Goal: Book appointment/travel/reservation

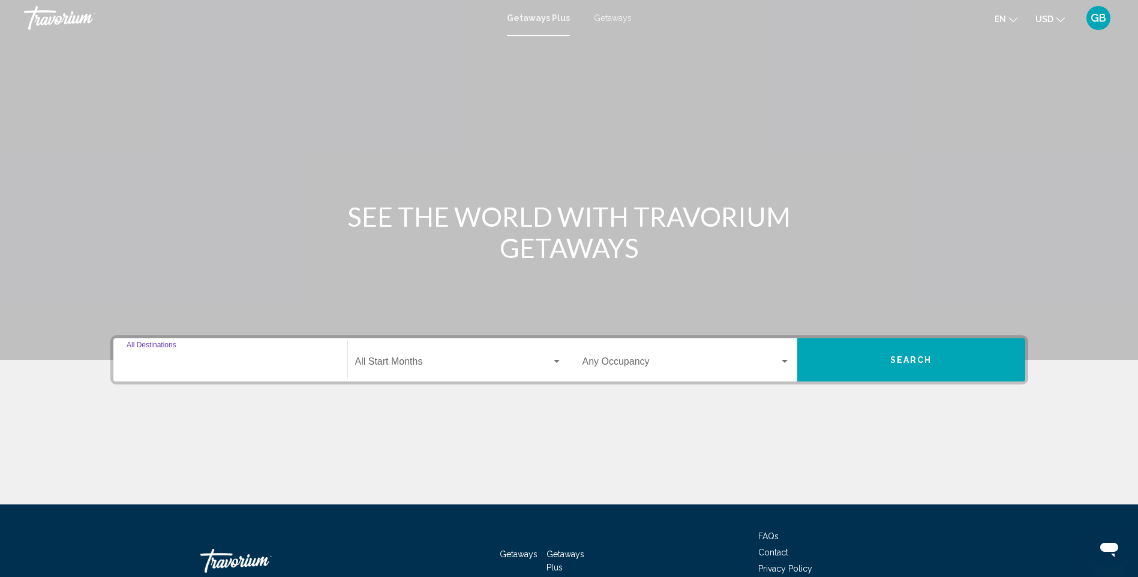
click at [224, 365] on input "Destination All Destinations" at bounding box center [231, 364] width 208 height 11
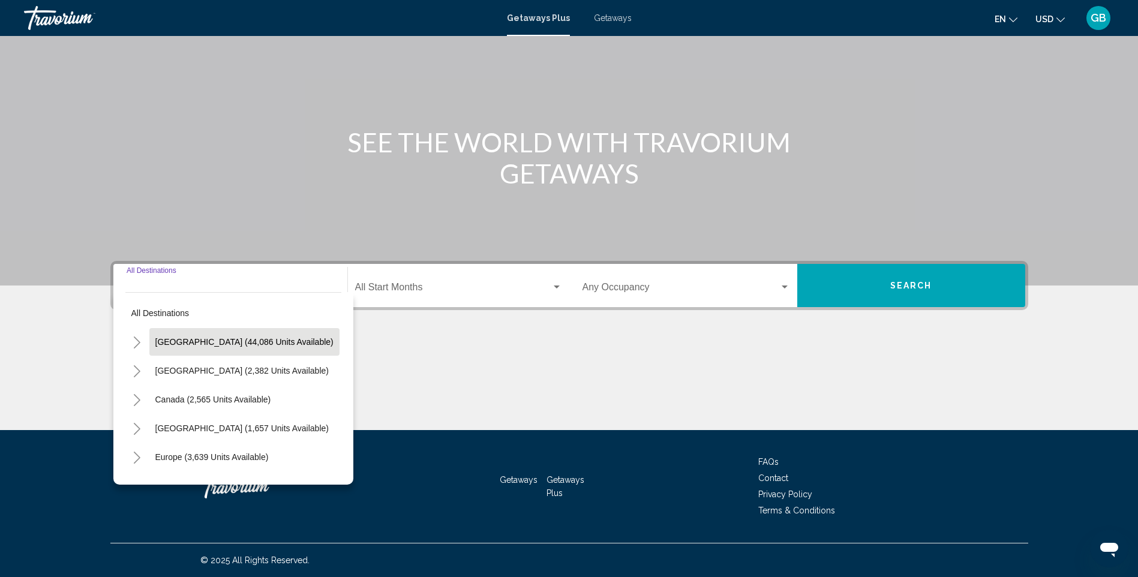
click at [193, 339] on span "[GEOGRAPHIC_DATA] (44,086 units available)" at bounding box center [244, 342] width 178 height 10
type input "**********"
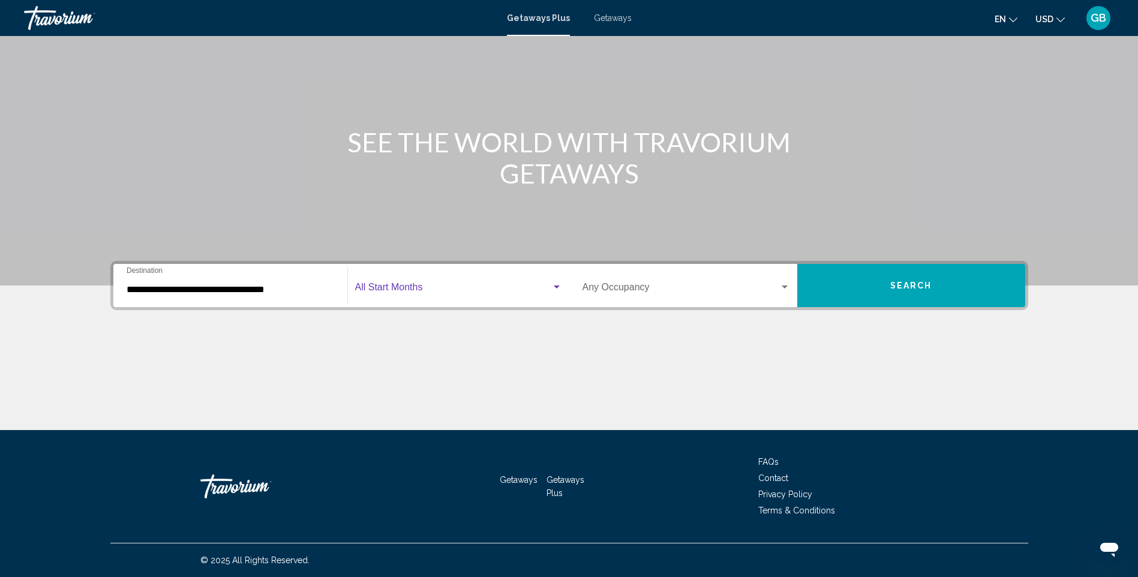
click at [376, 290] on span "Search widget" at bounding box center [453, 289] width 196 height 11
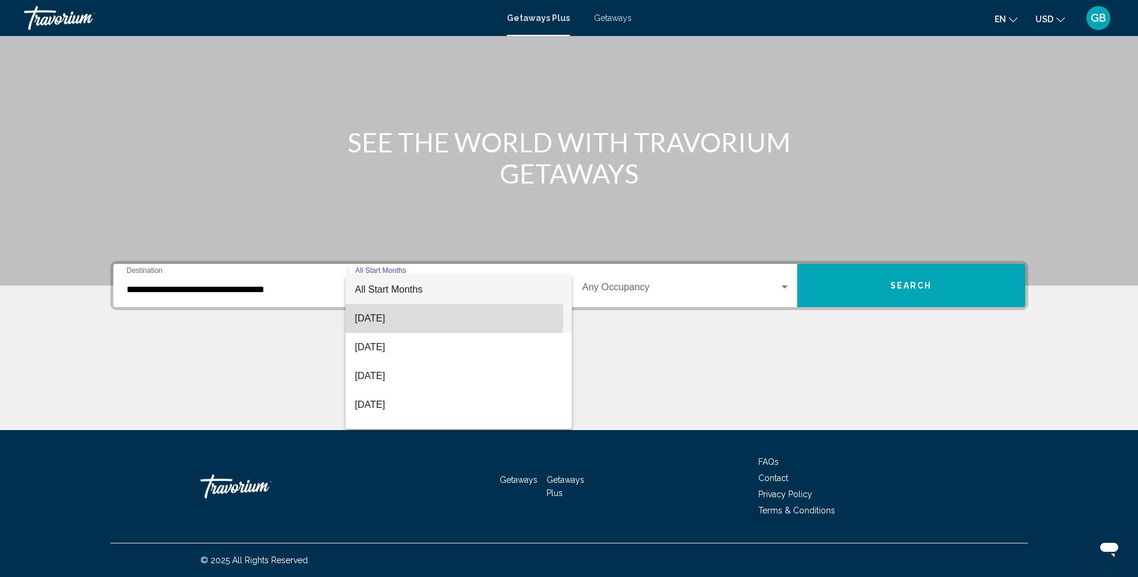
click at [389, 317] on span "[DATE]" at bounding box center [458, 318] width 207 height 29
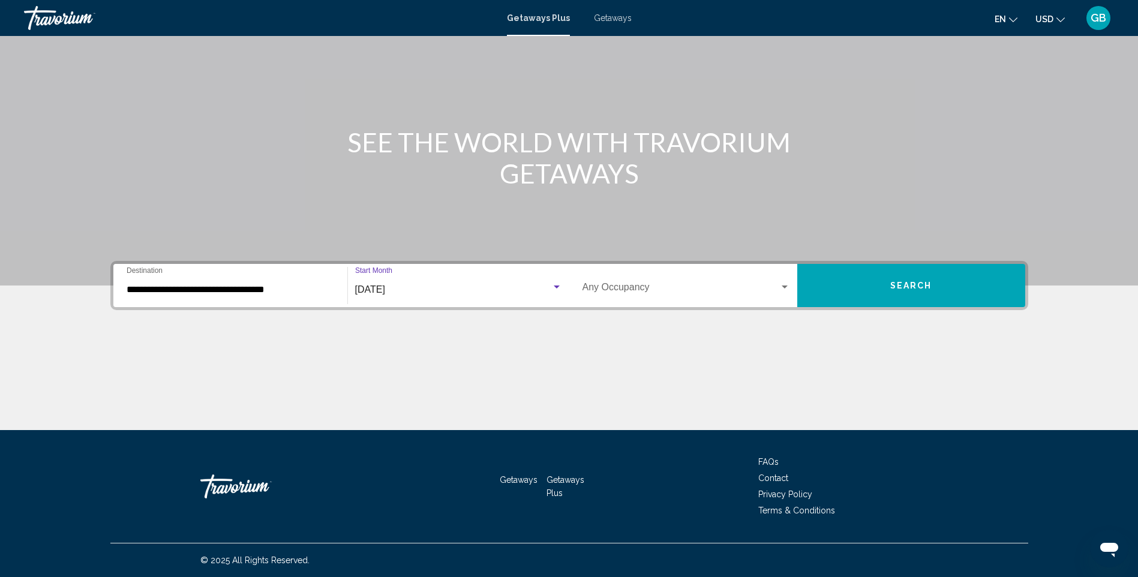
click at [945, 287] on button "Search" at bounding box center [911, 285] width 228 height 43
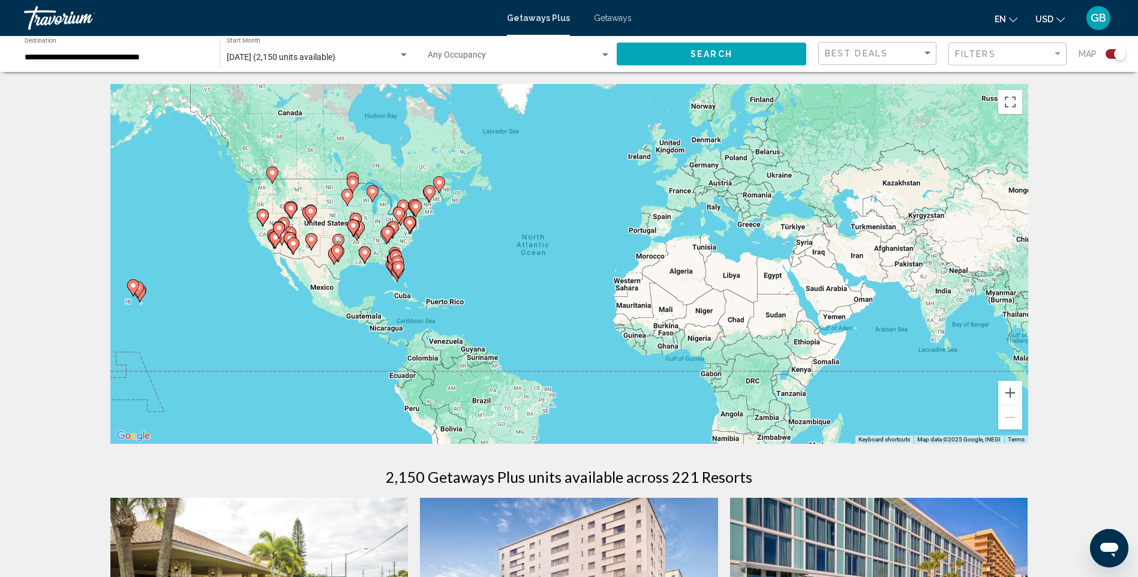
click at [262, 194] on div "To activate drag with keyboard, press Alt + Enter. Once in keyboard drag state,…" at bounding box center [569, 264] width 918 height 360
click at [259, 185] on div "To activate drag with keyboard, press Alt + Enter. Once in keyboard drag state,…" at bounding box center [569, 264] width 918 height 360
click at [272, 180] on icon "Main content" at bounding box center [271, 175] width 11 height 16
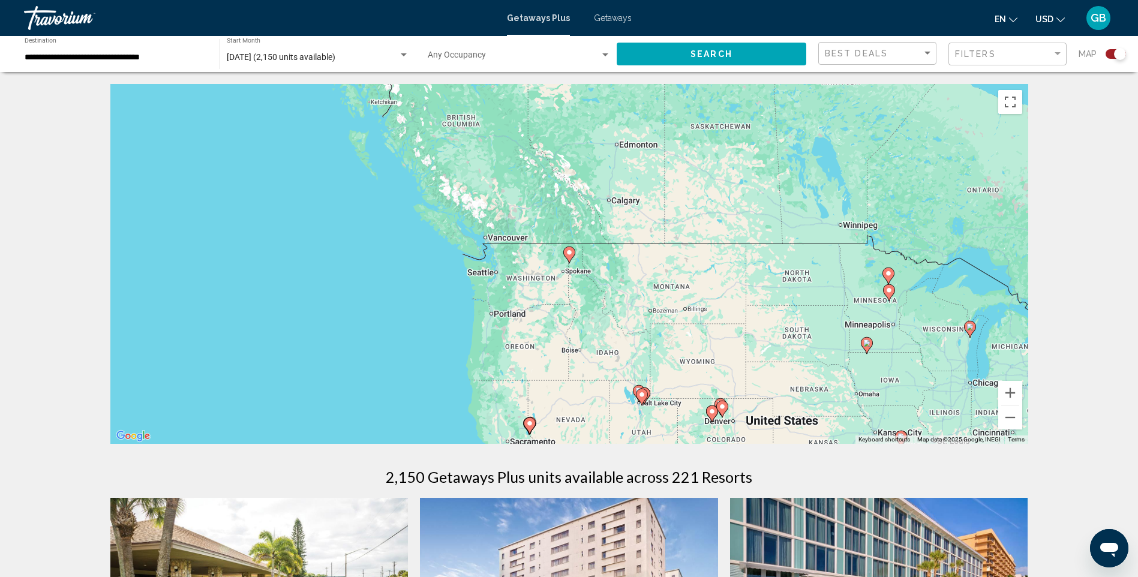
click at [561, 260] on div "To activate drag with keyboard, press Alt + Enter. Once in keyboard drag state,…" at bounding box center [569, 264] width 918 height 360
click at [570, 259] on icon "Main content" at bounding box center [568, 255] width 11 height 16
type input "**********"
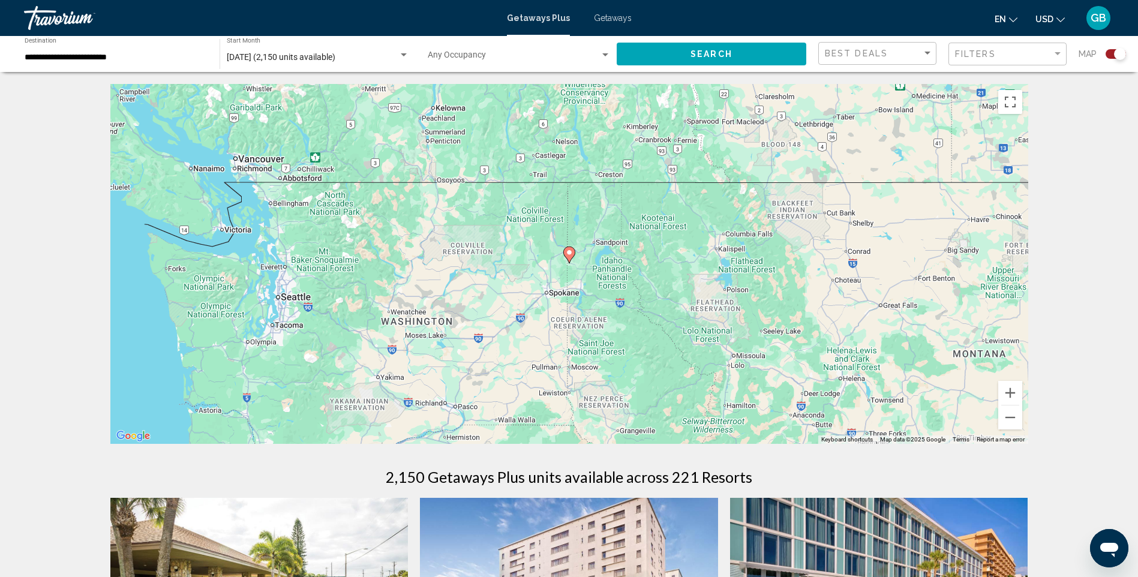
click at [570, 257] on icon "Main content" at bounding box center [568, 255] width 11 height 16
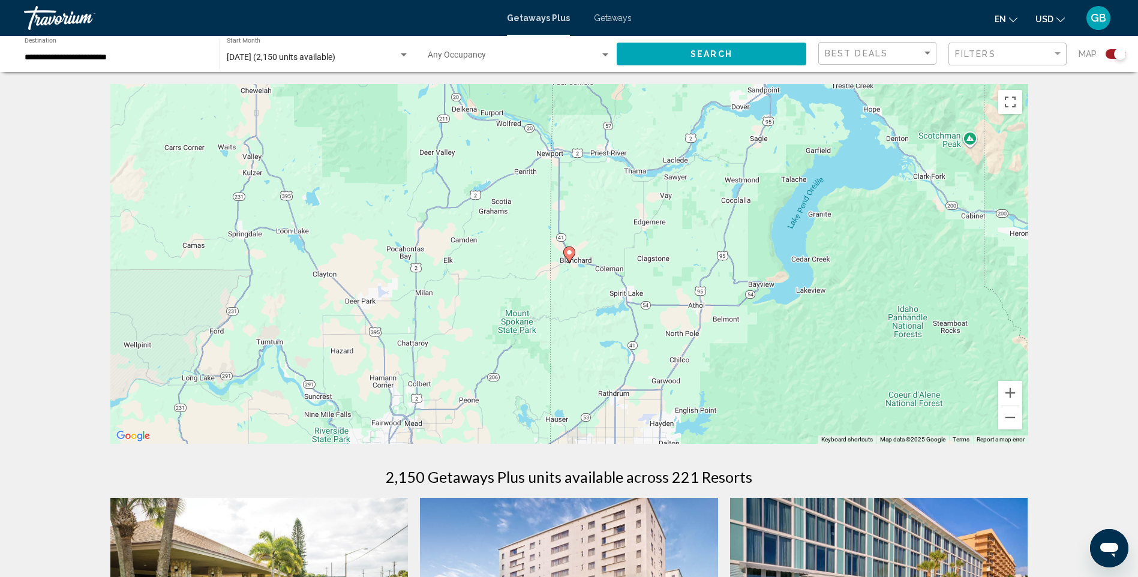
click at [570, 257] on icon "Main content" at bounding box center [568, 255] width 11 height 16
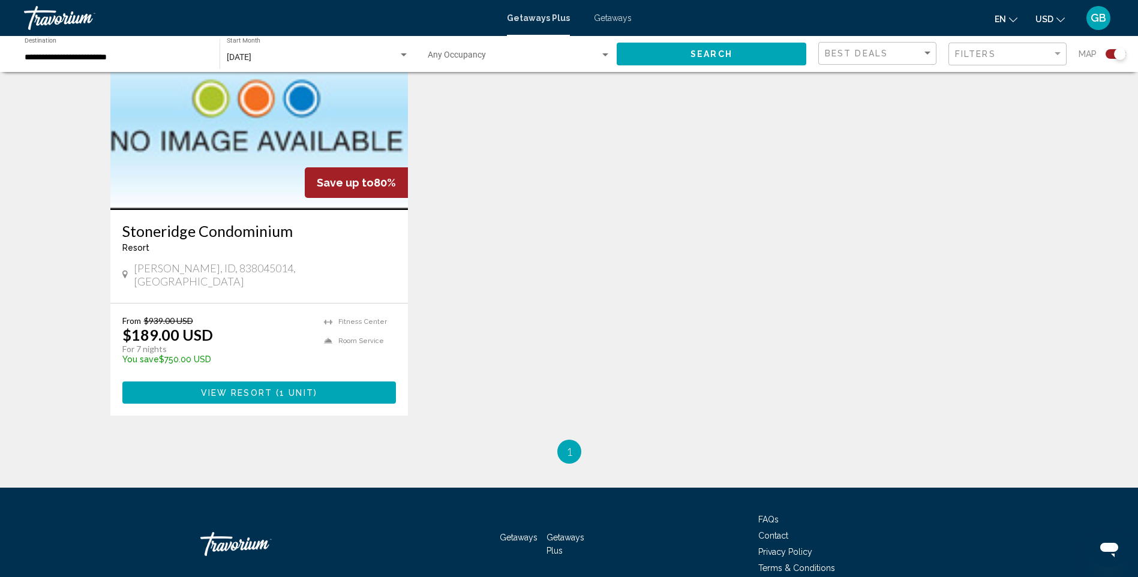
scroll to position [524, 0]
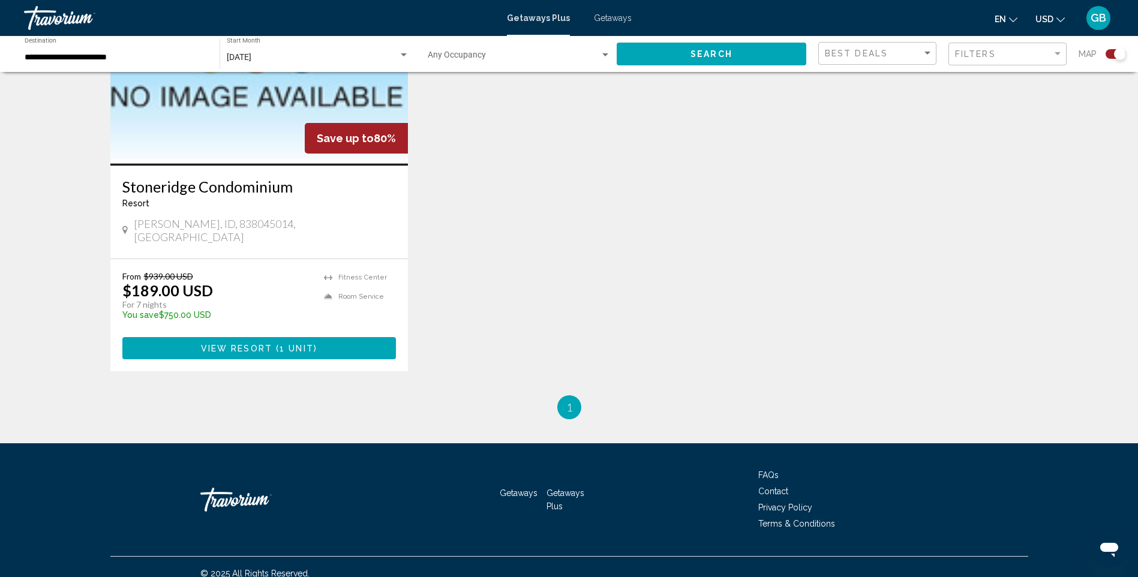
click at [254, 344] on span "View Resort" at bounding box center [236, 349] width 71 height 10
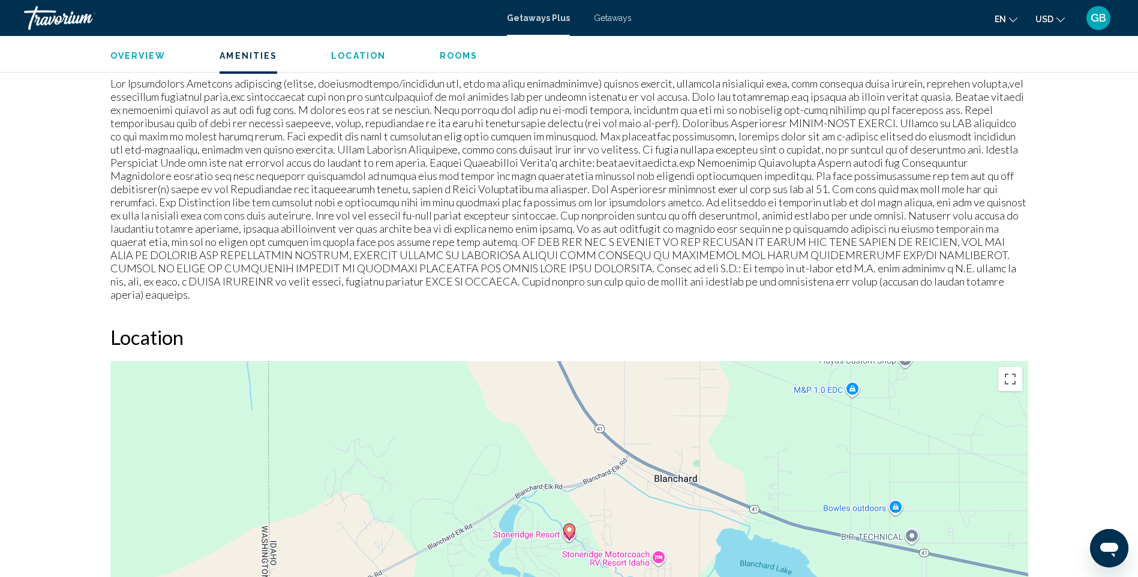
scroll to position [434, 0]
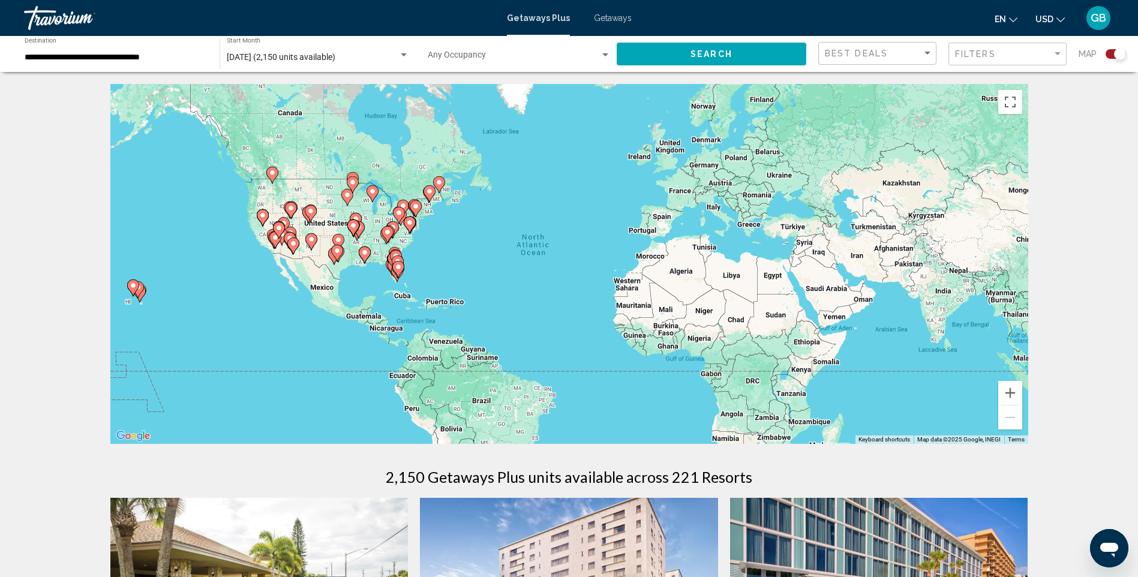
click at [136, 296] on gmp-advanced-marker "Main content" at bounding box center [133, 288] width 12 height 18
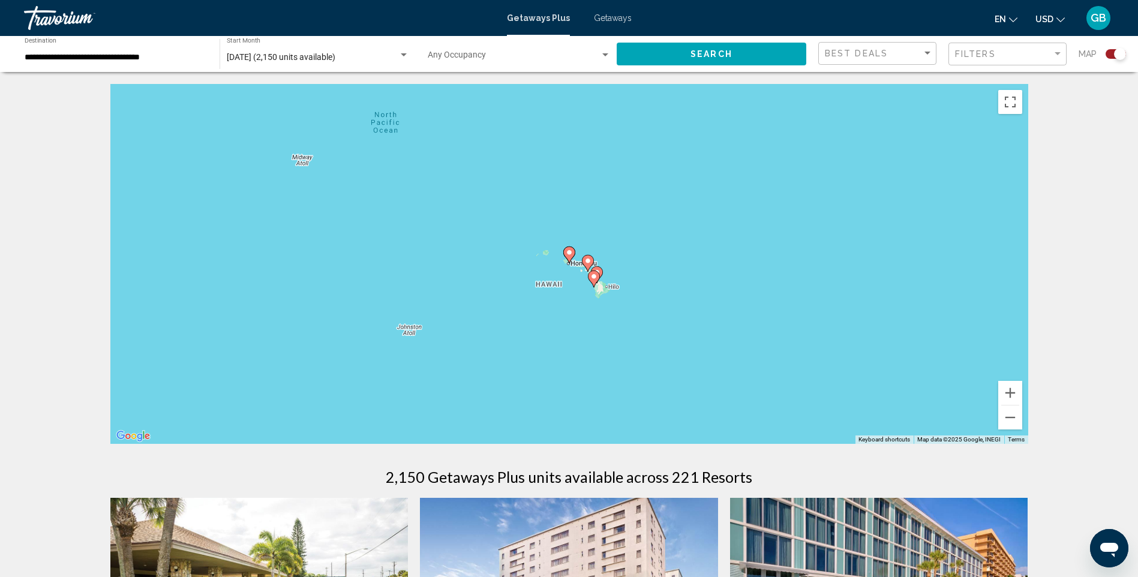
click at [565, 251] on icon "Main content" at bounding box center [568, 255] width 11 height 16
type input "**********"
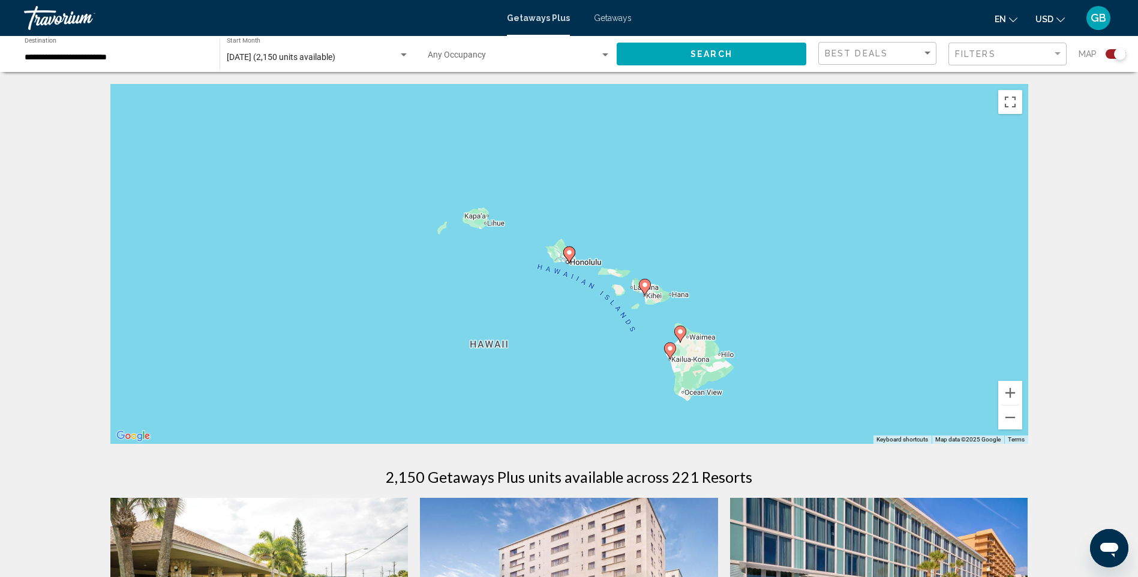
click at [571, 262] on gmp-advanced-marker "Main content" at bounding box center [569, 255] width 12 height 18
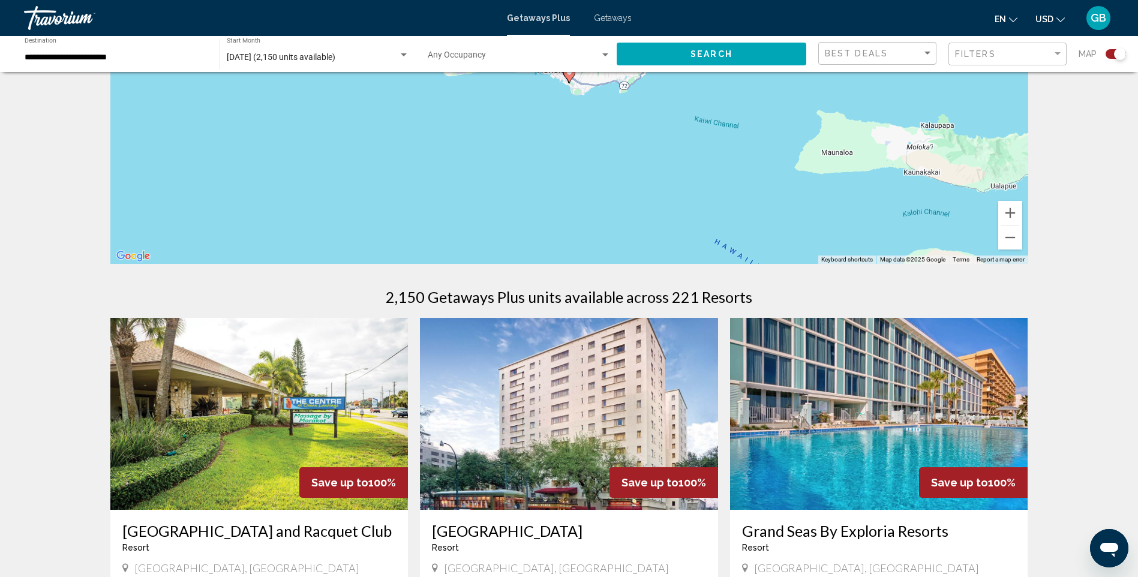
scroll to position [120, 0]
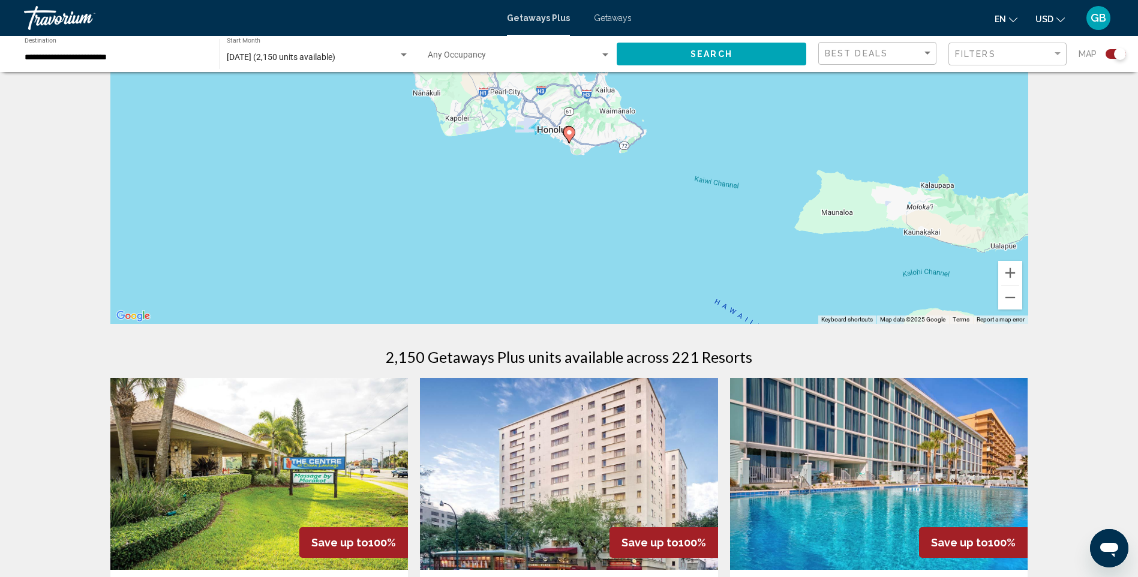
click at [569, 135] on image "Main content" at bounding box center [569, 132] width 7 height 7
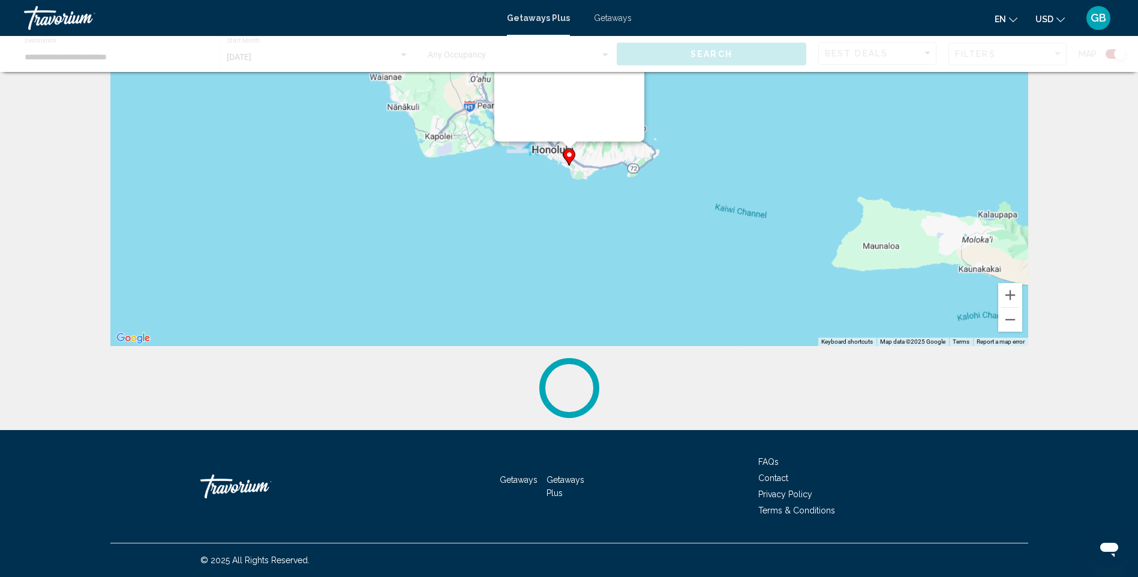
scroll to position [0, 0]
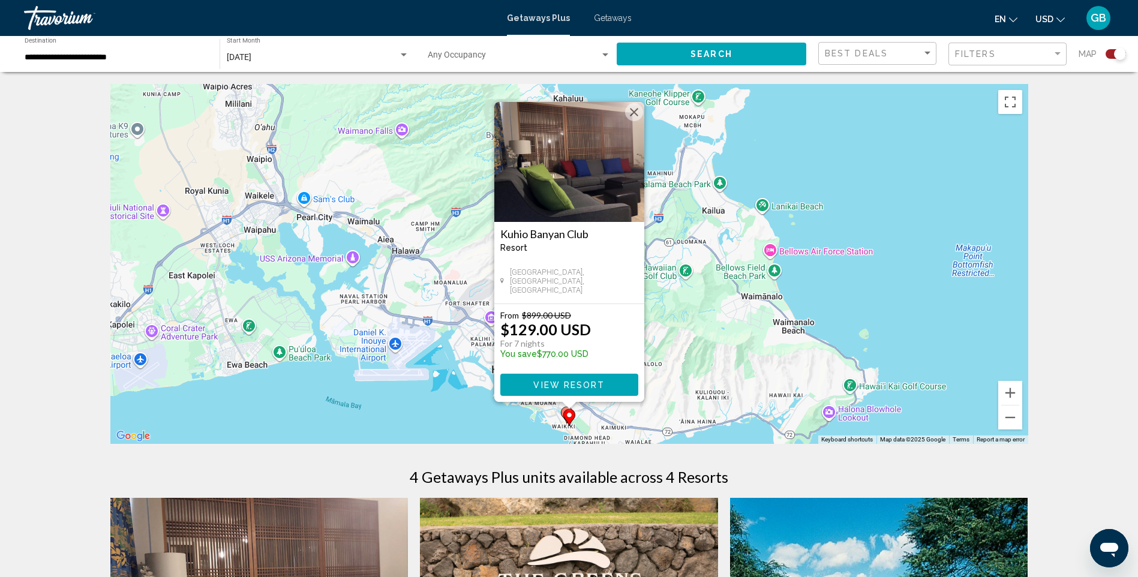
click at [574, 380] on span "View Resort" at bounding box center [568, 385] width 71 height 10
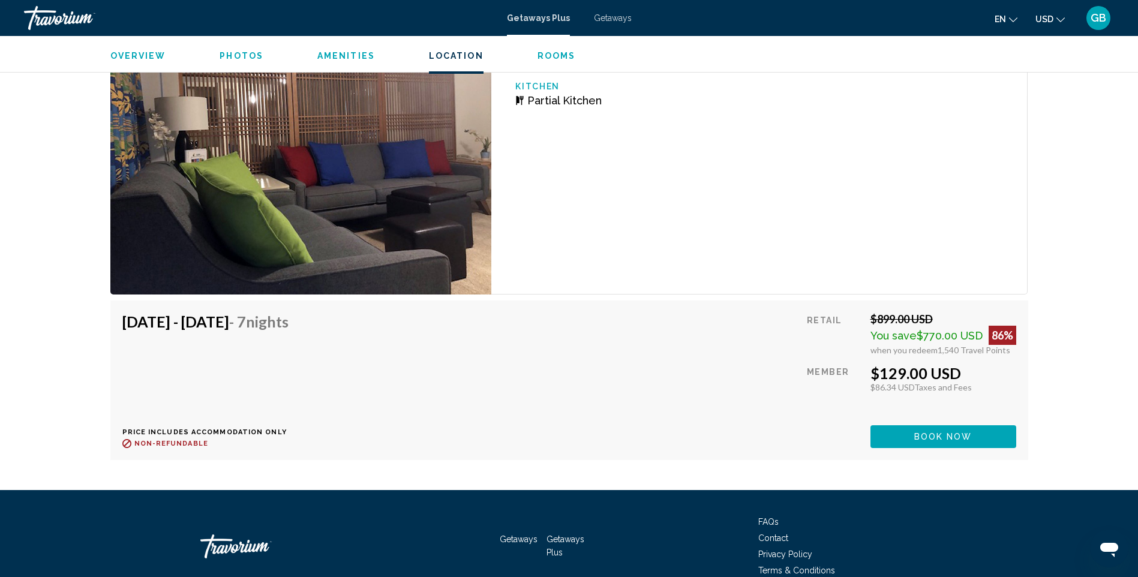
scroll to position [1978, 0]
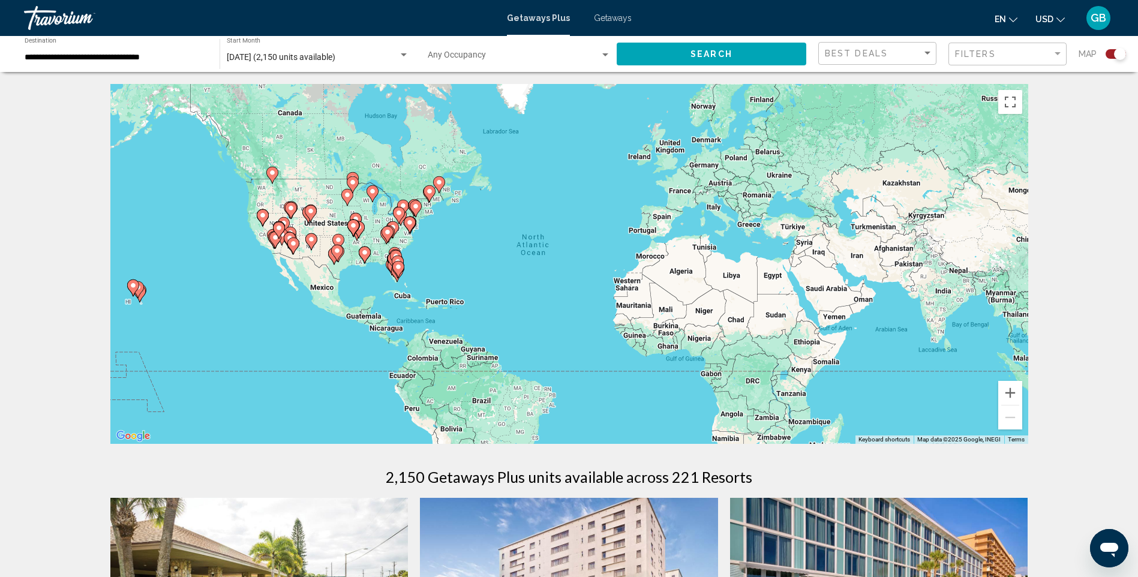
click at [298, 50] on div "[DATE] (2,150 units available) Start Month All Start Months" at bounding box center [318, 54] width 182 height 33
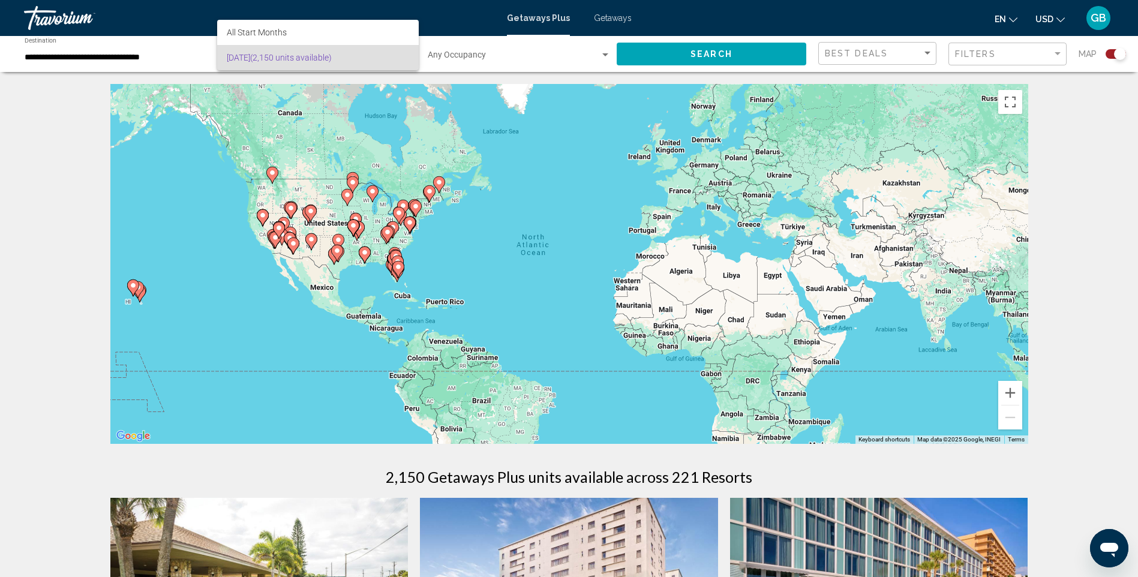
click at [277, 55] on span "[DATE] (2,150 units available)" at bounding box center [318, 57] width 182 height 25
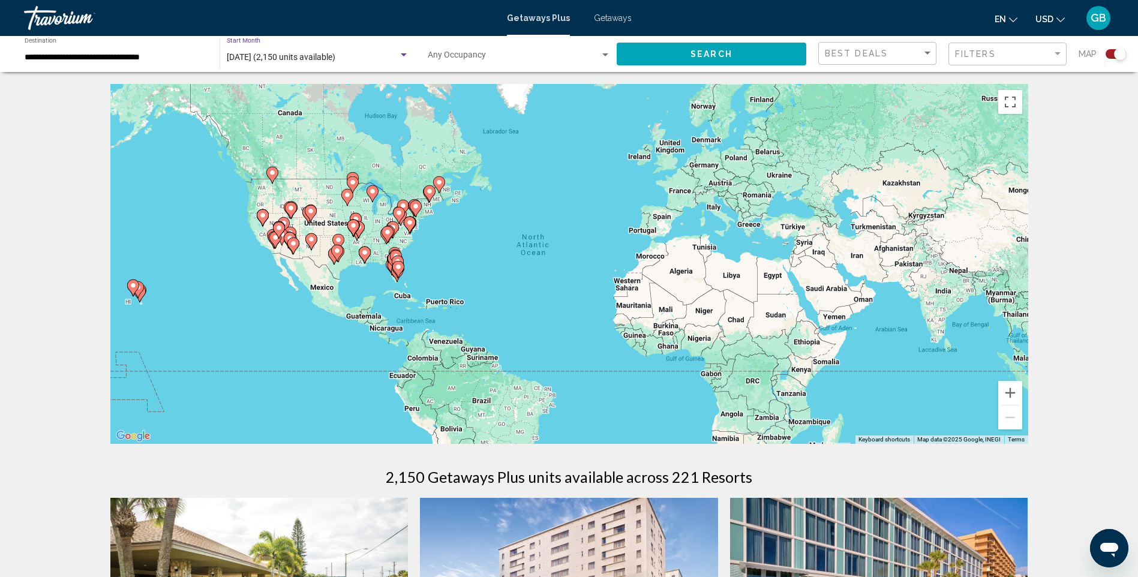
drag, startPoint x: 277, startPoint y: 55, endPoint x: 264, endPoint y: 56, distance: 13.2
click at [264, 56] on span "[DATE] (2,150 units available)" at bounding box center [281, 57] width 109 height 10
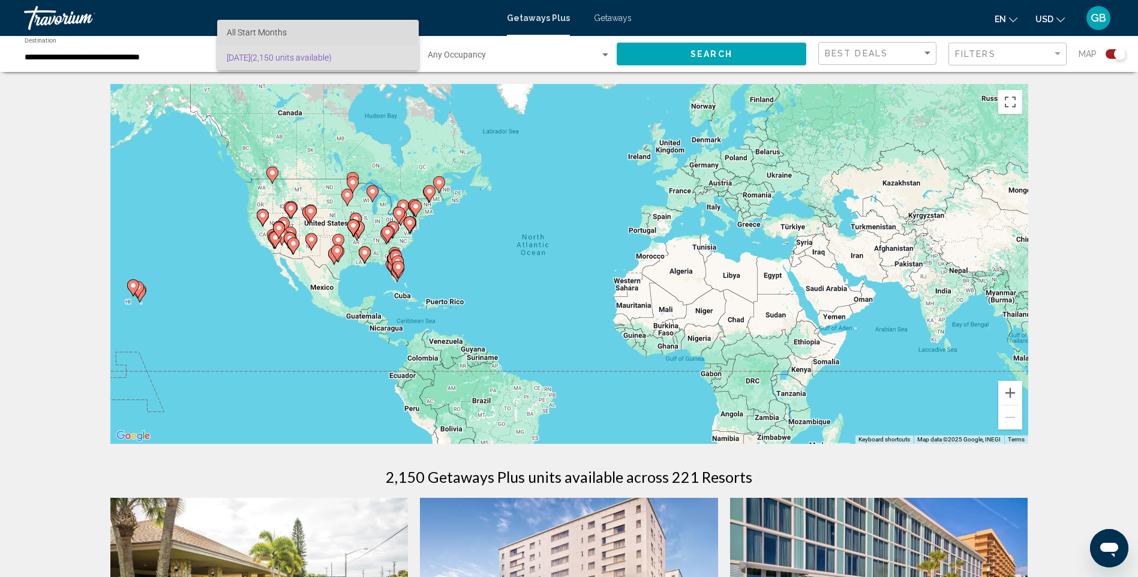
click at [244, 31] on span "All Start Months" at bounding box center [257, 33] width 60 height 10
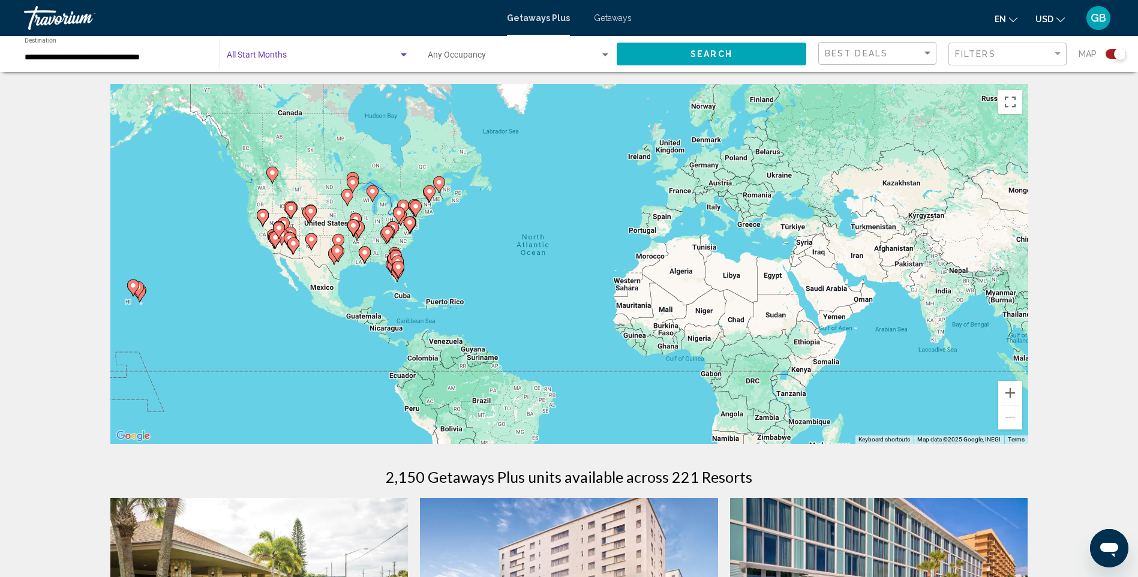
click at [402, 53] on div "Search widget" at bounding box center [403, 55] width 11 height 10
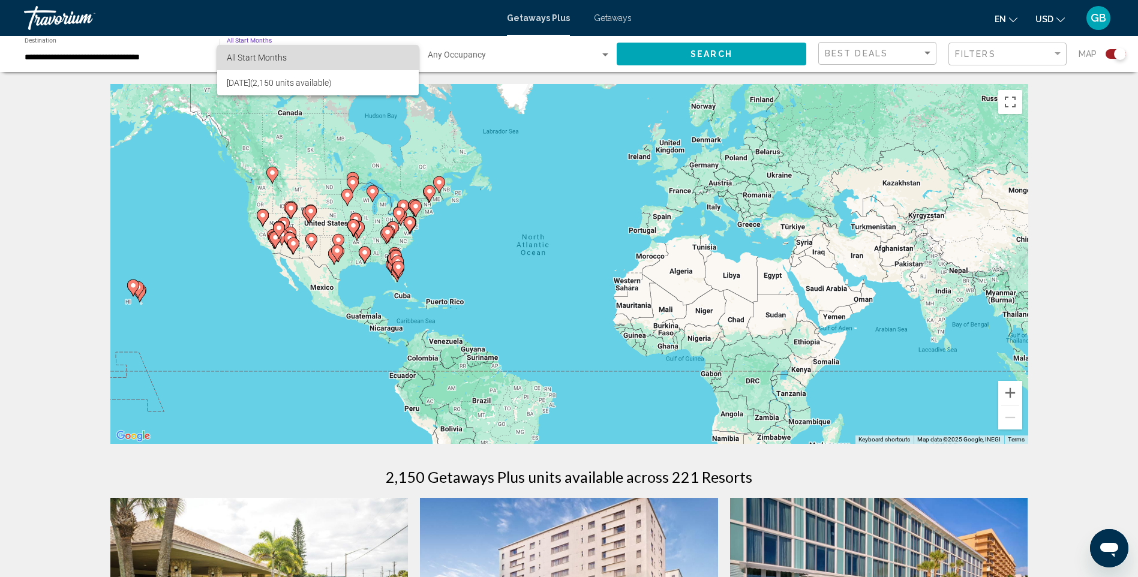
click at [401, 53] on span "All Start Months" at bounding box center [318, 57] width 182 height 25
